Goal: Information Seeking & Learning: Find specific page/section

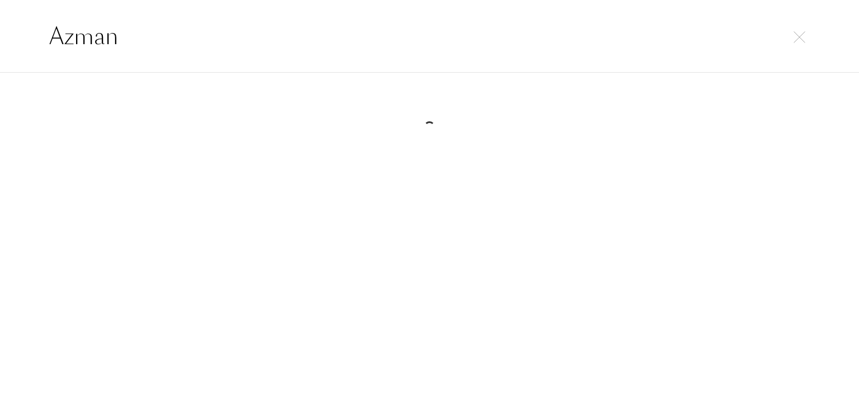
select select "DE"
drag, startPoint x: 99, startPoint y: 43, endPoint x: 0, endPoint y: 37, distance: 99.2
click at [0, 38] on div "Azman" at bounding box center [429, 36] width 859 height 73
paste input "Bohoboco"
click at [0, 44] on div "Bohoboco" at bounding box center [429, 36] width 859 height 73
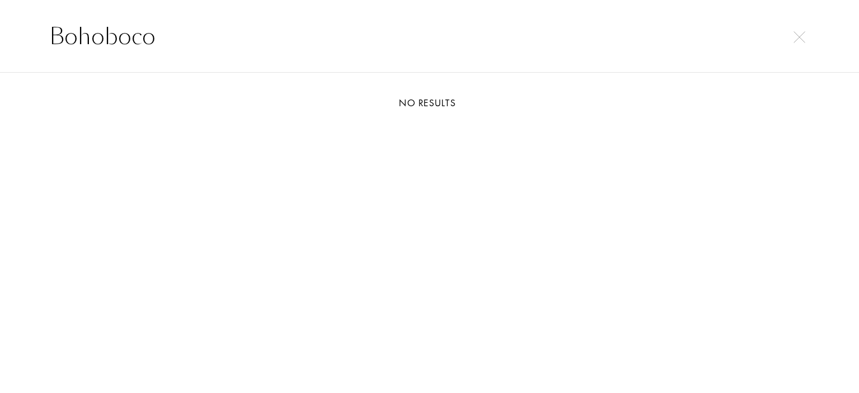
paste input "Cozy Winter"
drag, startPoint x: 64, startPoint y: 43, endPoint x: 60, endPoint y: 28, distance: 15.1
click at [0, 43] on div "Cozy Winter" at bounding box center [429, 36] width 859 height 73
paste input "Brown Girl [PERSON_NAME]"
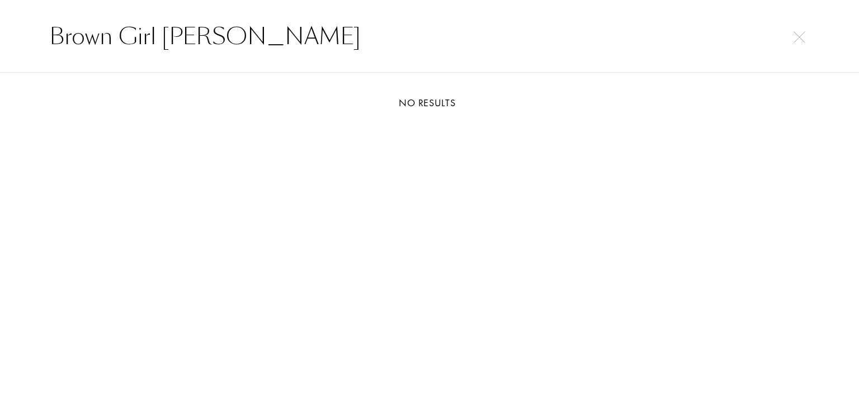
drag, startPoint x: 226, startPoint y: 37, endPoint x: 3, endPoint y: 37, distance: 222.6
click at [0, 37] on div "Brown Girl [PERSON_NAME]" at bounding box center [429, 36] width 859 height 73
paste input "uno [PERSON_NAME]"
drag, startPoint x: 204, startPoint y: 25, endPoint x: 0, endPoint y: 33, distance: 203.8
click at [0, 33] on div "[PERSON_NAME]" at bounding box center [429, 36] width 859 height 73
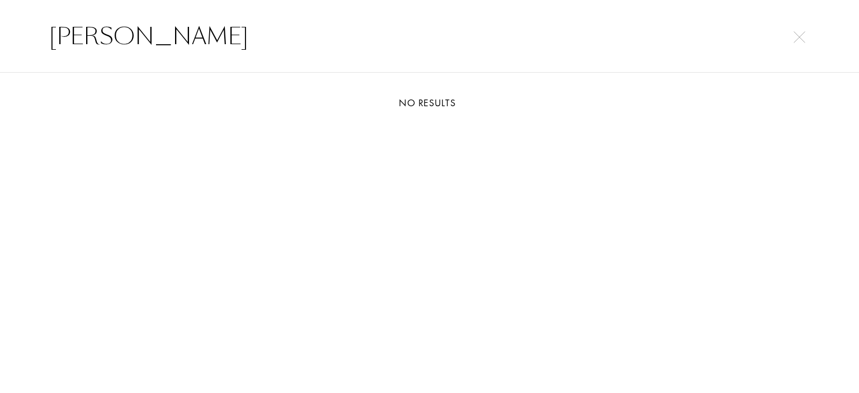
paste input "uly 1803"
drag, startPoint x: 146, startPoint y: 44, endPoint x: 0, endPoint y: 50, distance: 146.1
click at [0, 50] on div "Buly 1803" at bounding box center [429, 36] width 859 height 73
paste input "Milk & Matcha"
drag, startPoint x: 211, startPoint y: 46, endPoint x: 0, endPoint y: 46, distance: 211.4
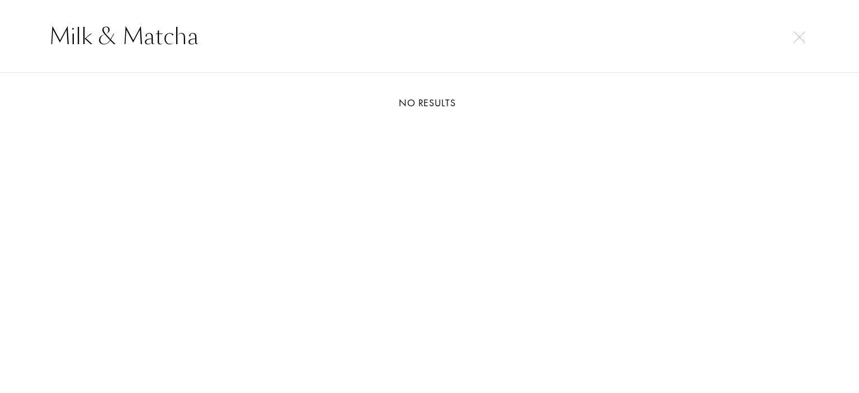
click at [0, 46] on div "Milk & Matcha" at bounding box center [429, 36] width 859 height 73
paste input "Casaniche"
drag, startPoint x: 158, startPoint y: 40, endPoint x: 0, endPoint y: 40, distance: 157.7
click at [0, 40] on div "Casaniche" at bounding box center [429, 36] width 859 height 73
paste input "hasing Scents"
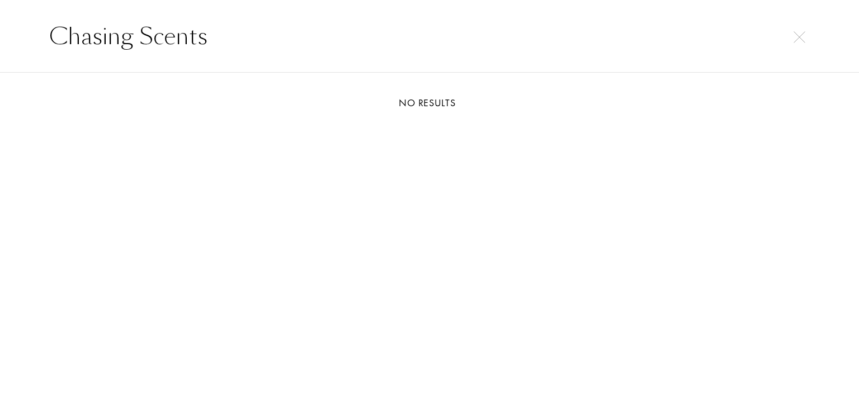
type input "Chasing Scents"
